Goal: Transaction & Acquisition: Purchase product/service

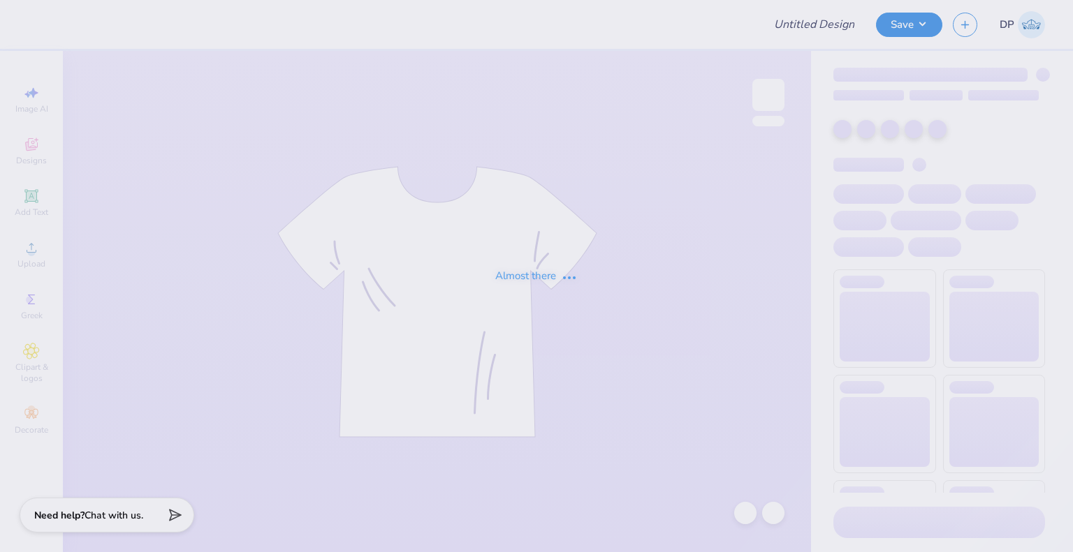
type input "Think Pink 2025"
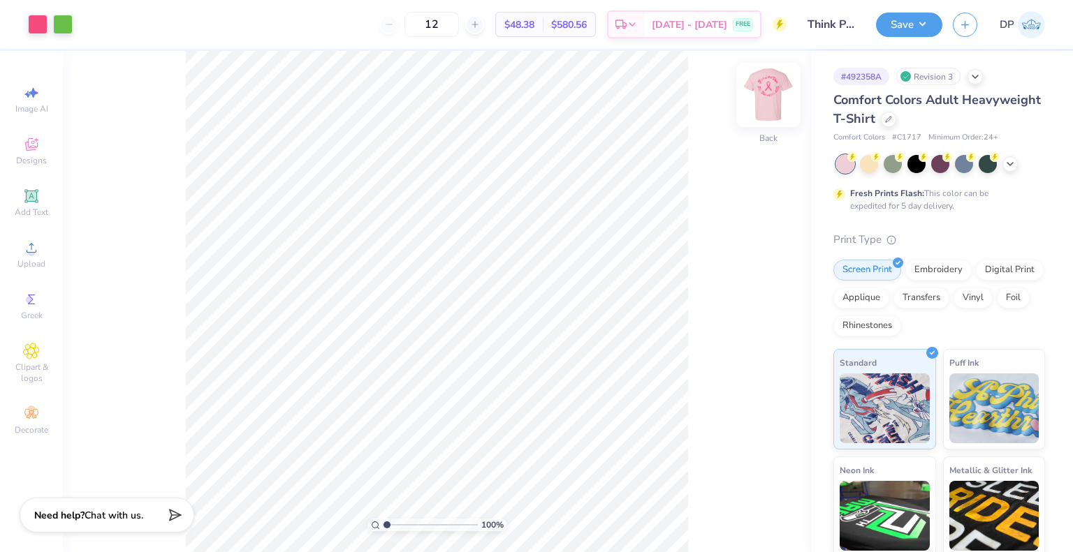
click at [776, 90] on img at bounding box center [768, 95] width 56 height 56
click at [770, 89] on img at bounding box center [768, 95] width 56 height 56
click at [892, 117] on icon at bounding box center [888, 118] width 7 height 7
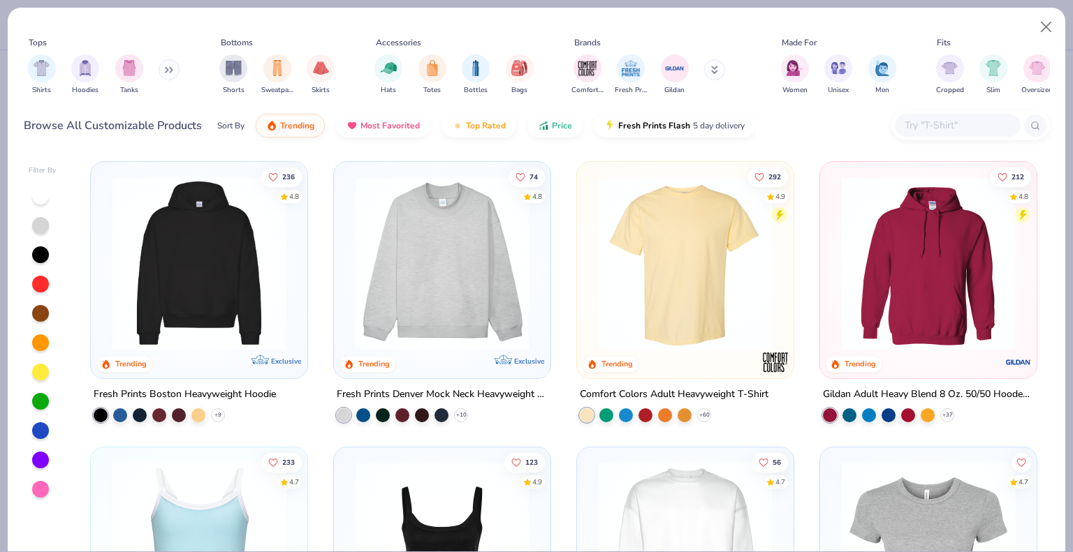
click at [57, 74] on div "Shirts Hoodies Tanks" at bounding box center [104, 75] width 161 height 52
click at [45, 73] on img "filter for Shirts" at bounding box center [42, 67] width 16 height 16
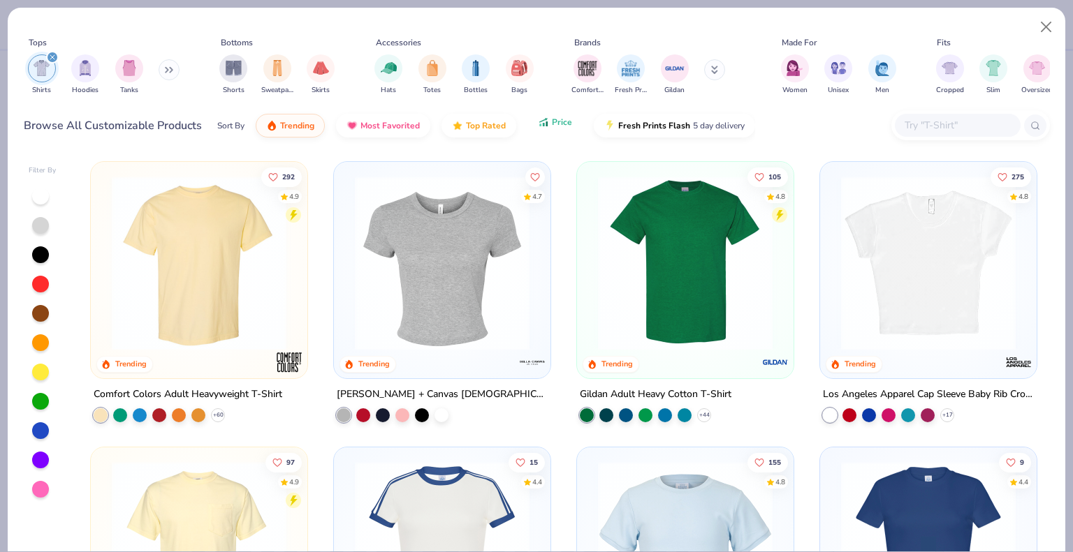
click at [552, 122] on span "Price" at bounding box center [562, 122] width 20 height 11
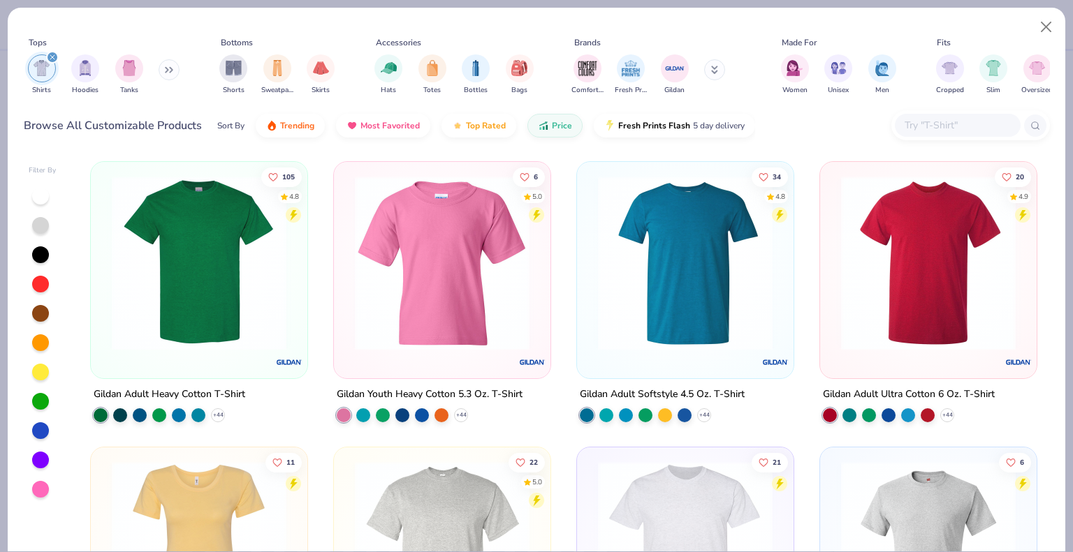
click at [196, 324] on img at bounding box center [199, 263] width 189 height 175
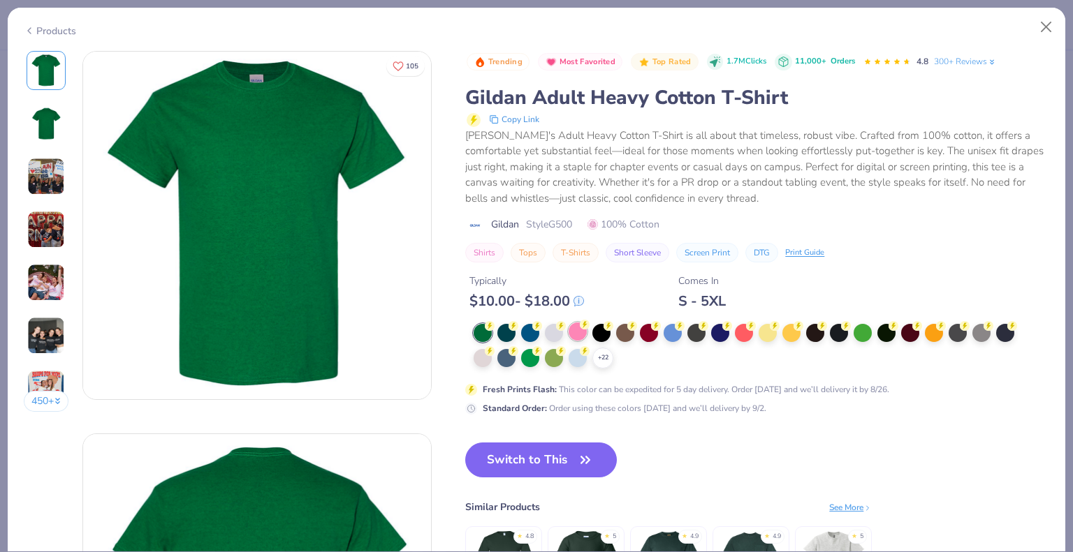
click at [573, 337] on div at bounding box center [577, 332] width 18 height 18
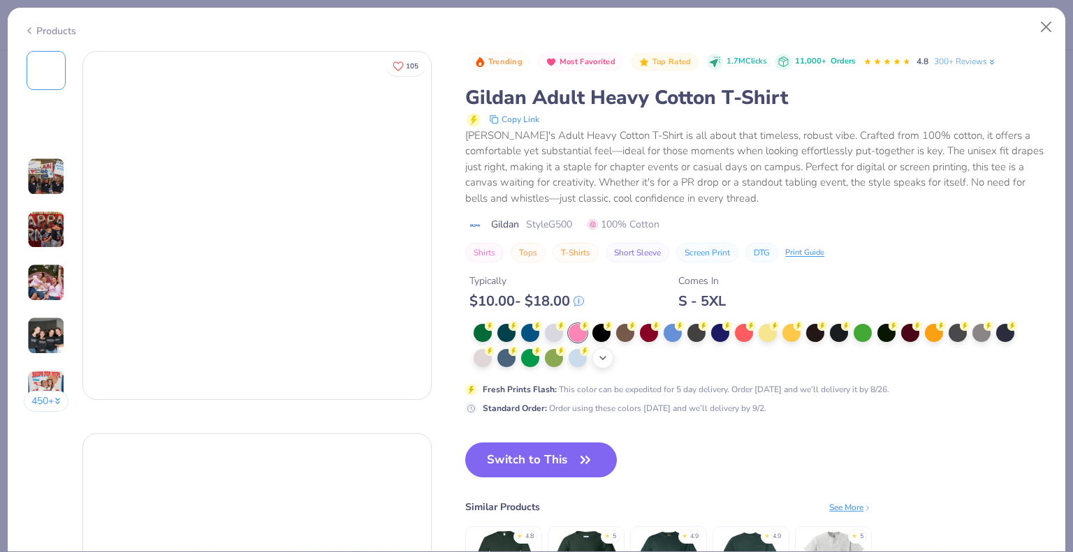
click at [601, 357] on polyline at bounding box center [603, 358] width 6 height 3
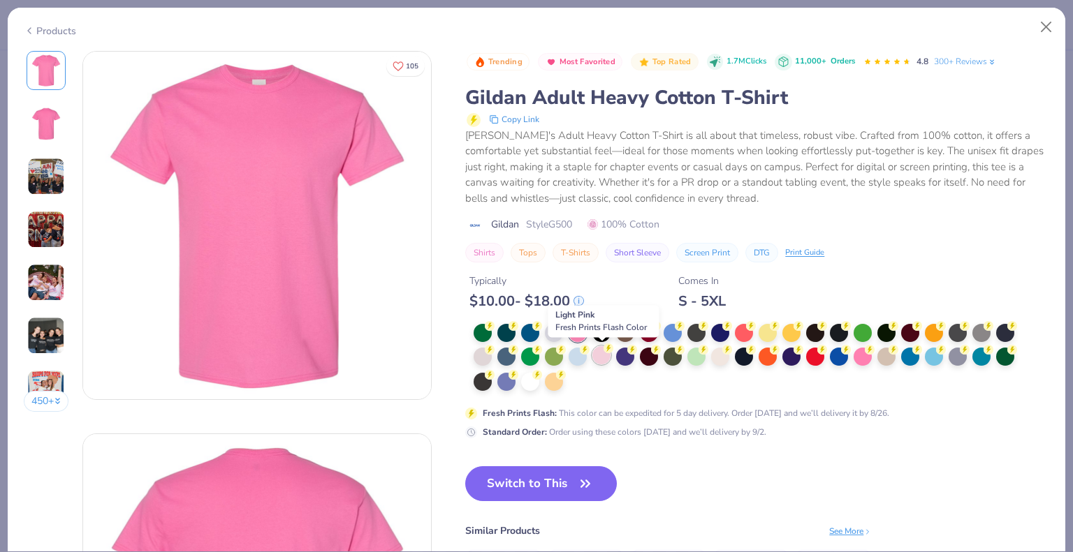
click at [610, 358] on div at bounding box center [601, 355] width 18 height 18
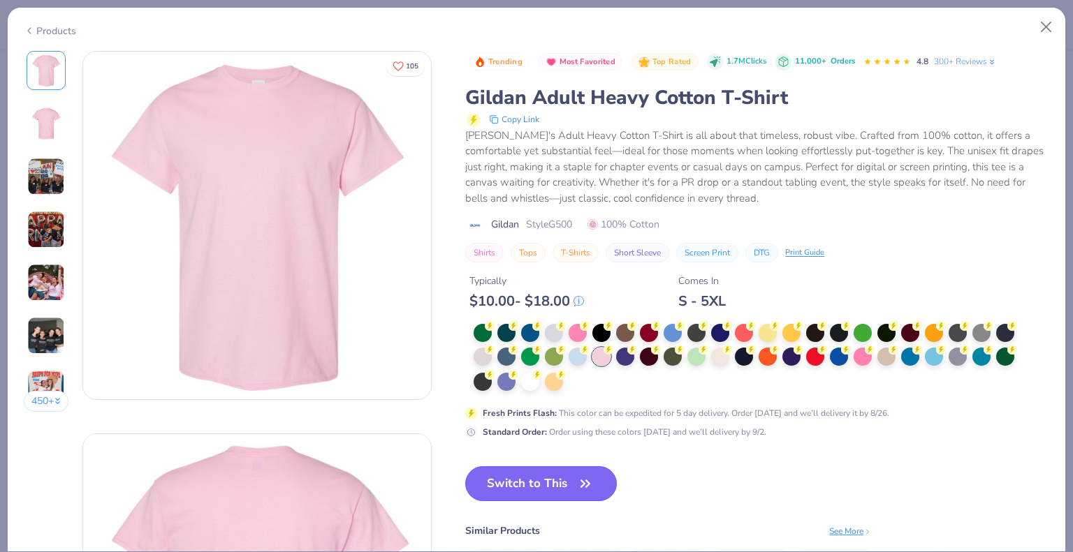
click at [550, 492] on button "Switch to This" at bounding box center [541, 483] width 152 height 35
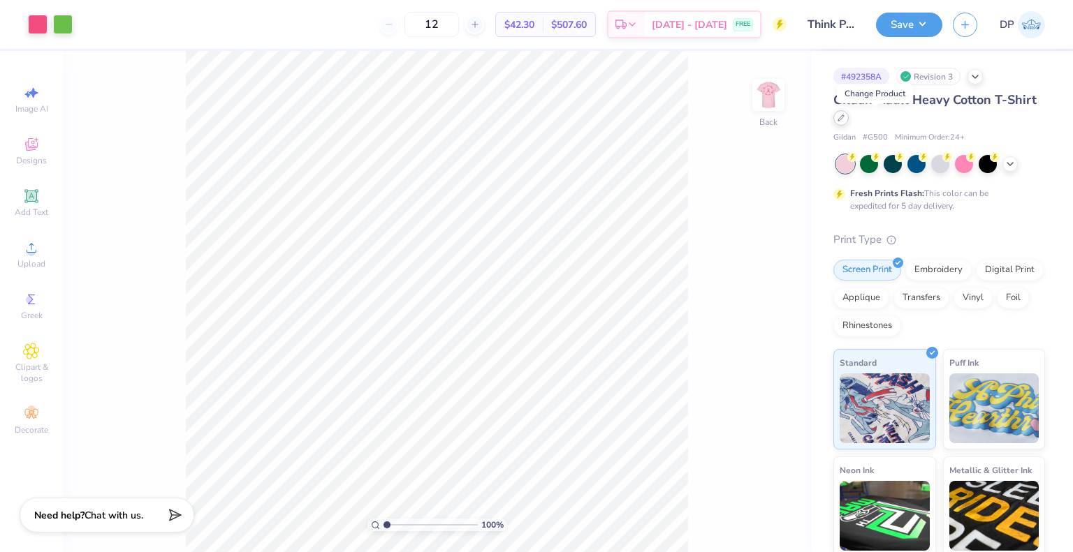
click at [844, 119] on icon at bounding box center [840, 118] width 7 height 7
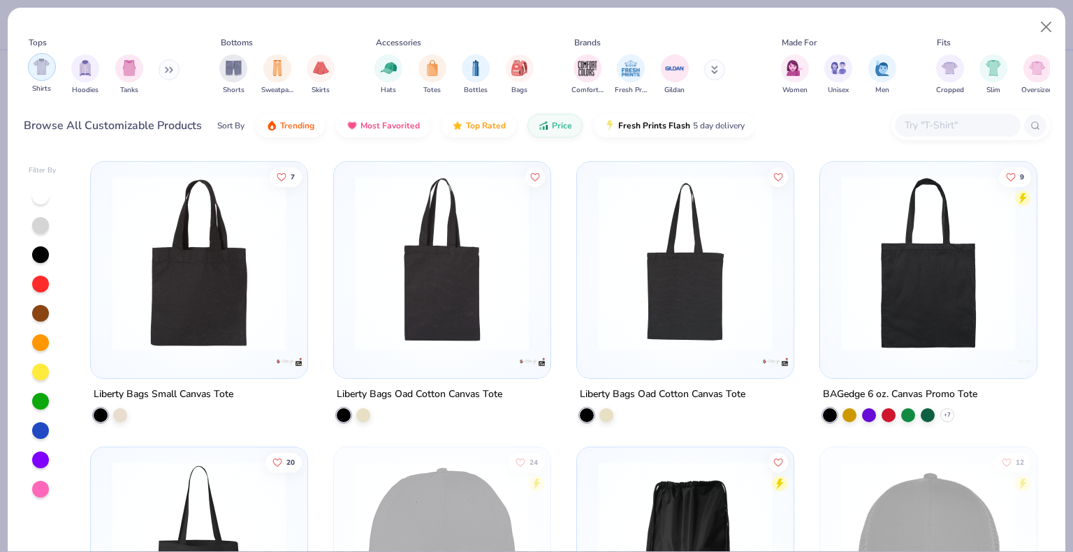
click at [37, 66] on img "filter for Shirts" at bounding box center [42, 67] width 16 height 16
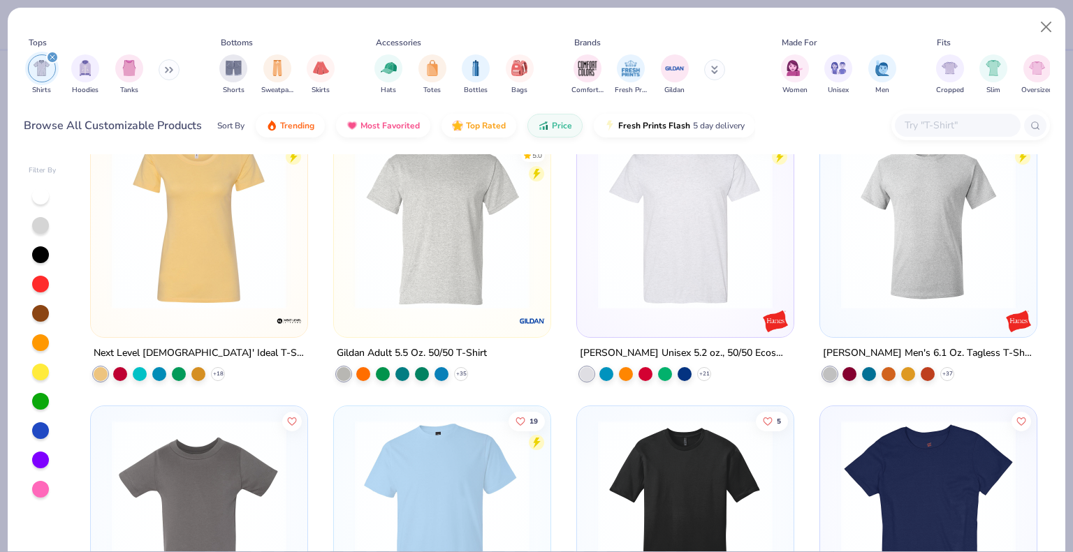
scroll to position [349, 0]
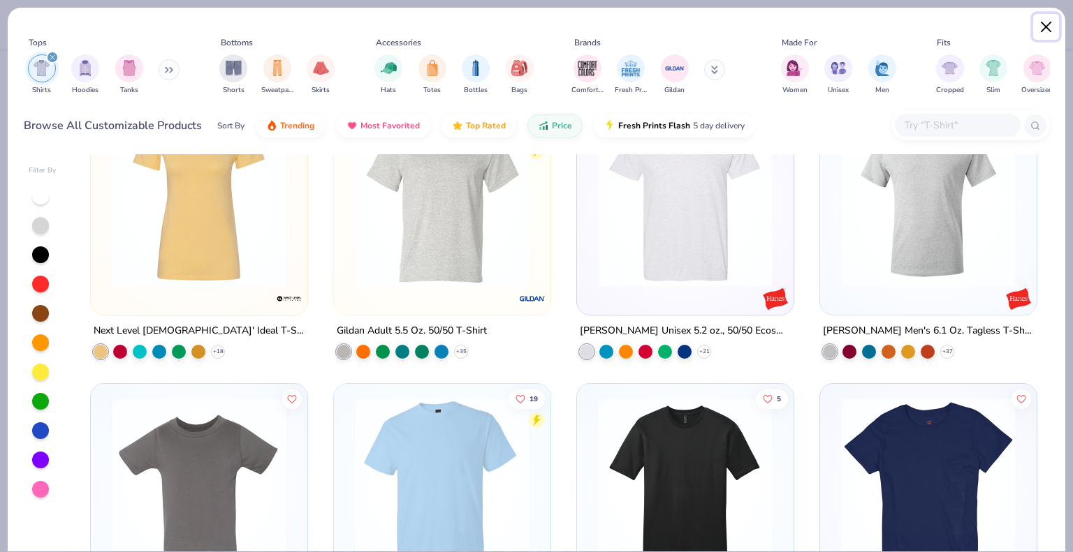
click at [1049, 27] on button "Close" at bounding box center [1046, 27] width 27 height 27
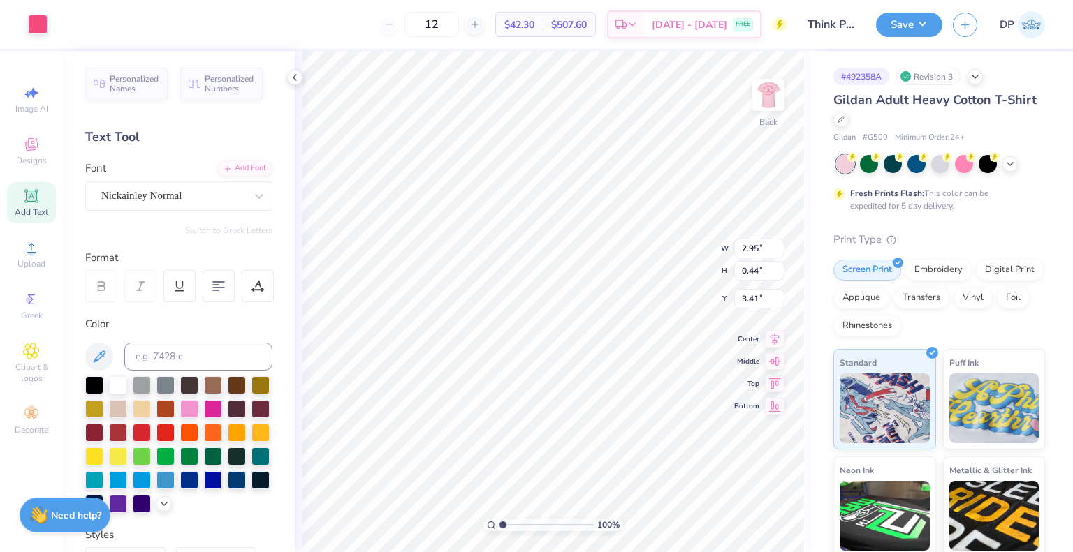
scroll to position [11, 1]
click at [290, 75] on icon at bounding box center [294, 77] width 11 height 11
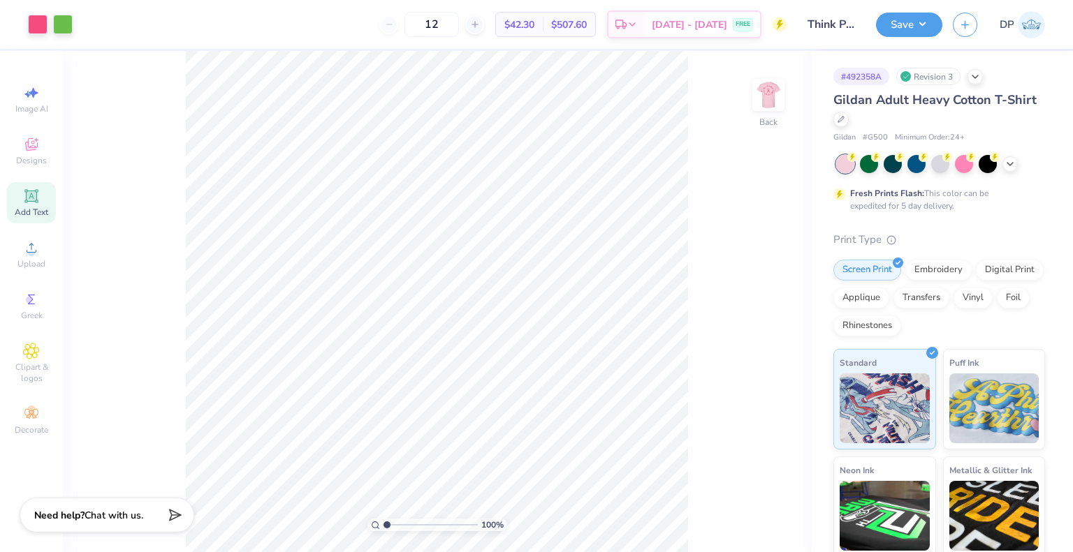
drag, startPoint x: 442, startPoint y: 24, endPoint x: 395, endPoint y: 27, distance: 46.9
click at [395, 27] on div "12" at bounding box center [431, 24] width 105 height 25
type input "3"
drag, startPoint x: 442, startPoint y: 17, endPoint x: 372, endPoint y: 24, distance: 70.2
click at [372, 24] on div "24 $25.10 Per Item $602.40 Total Est. Delivery [DATE] - [DATE] FREE" at bounding box center [434, 24] width 703 height 49
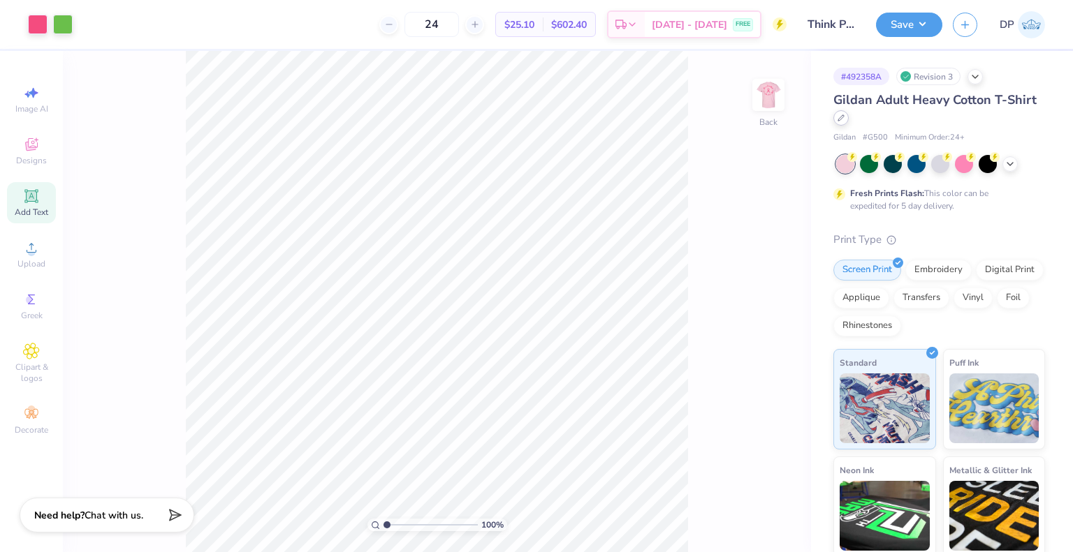
type input "24"
click at [844, 120] on icon at bounding box center [841, 118] width 6 height 6
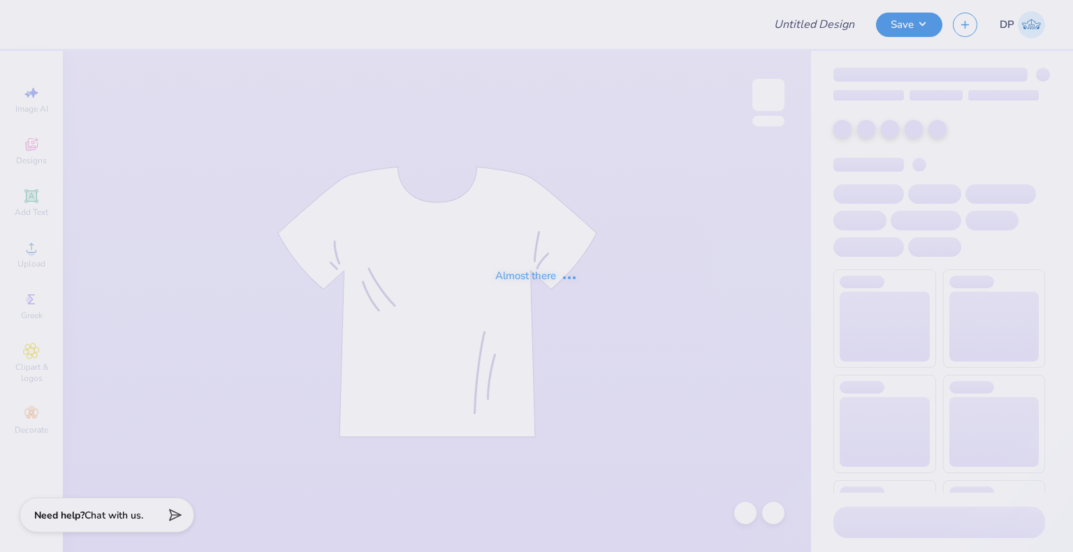
type input "Think Pink 2025"
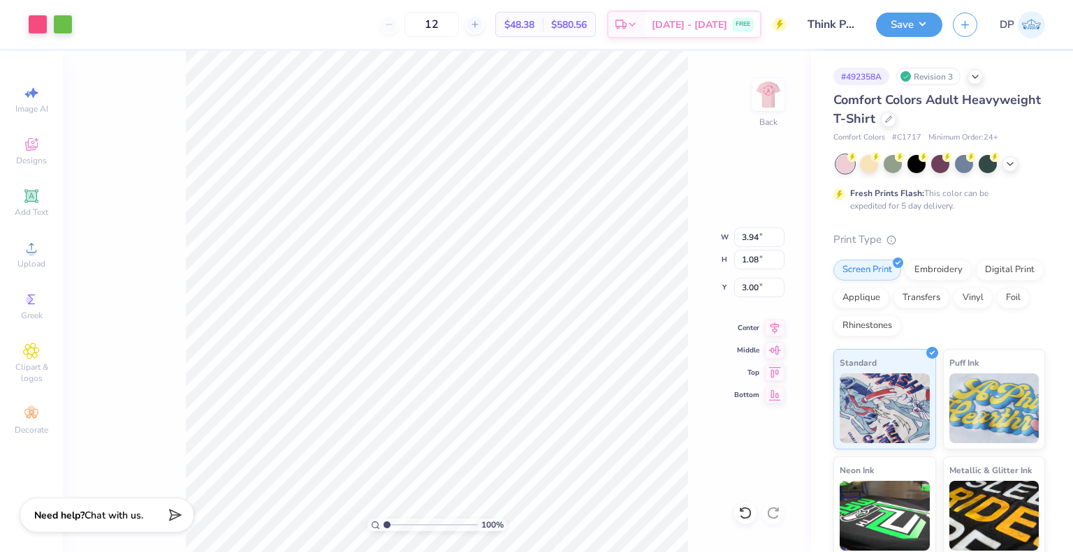
type input "3.94"
type input "1.08"
type input "3.37"
